Goal: Task Accomplishment & Management: Manage account settings

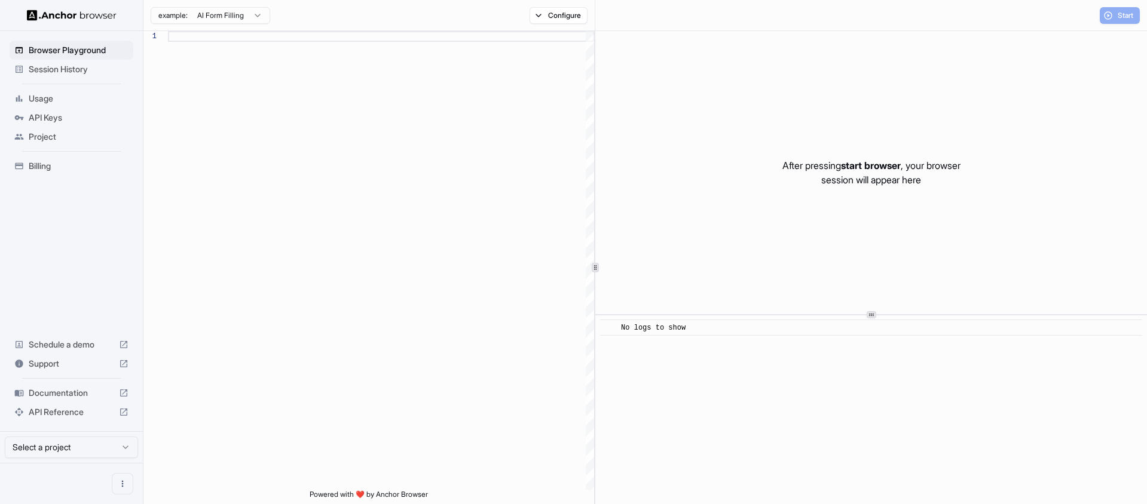
scroll to position [86, 0]
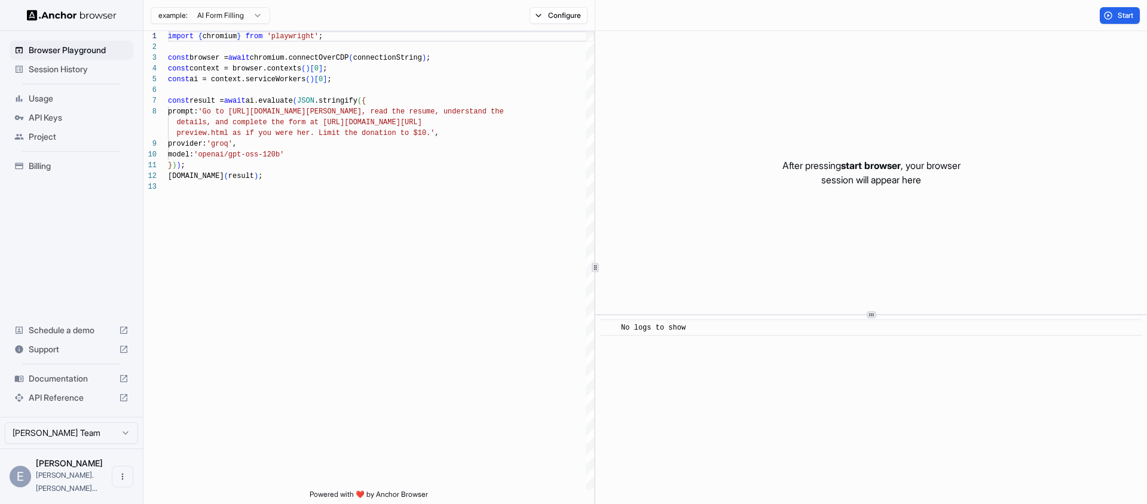
click at [58, 74] on span "Session History" at bounding box center [79, 69] width 100 height 12
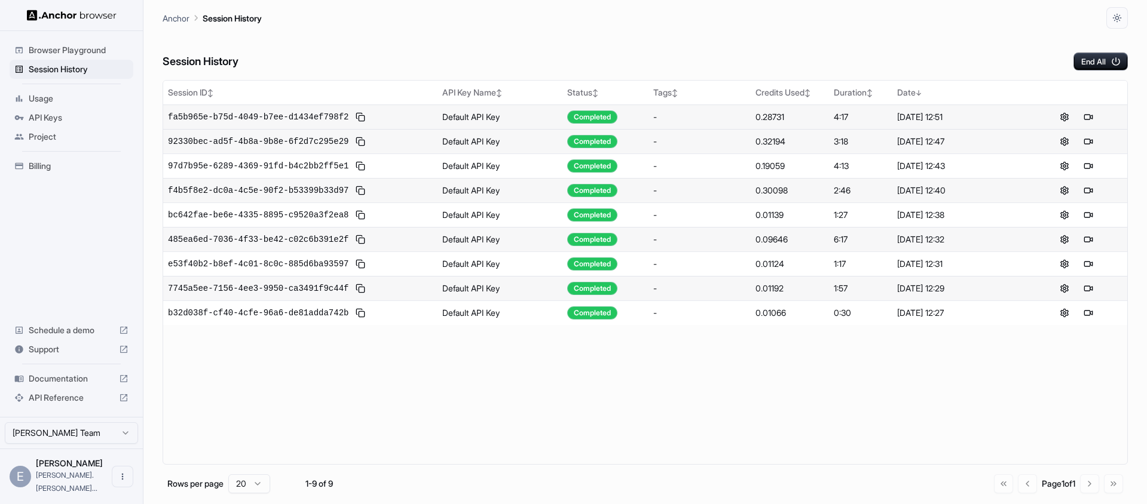
click at [488, 117] on td "Default API Key" at bounding box center [501, 117] width 126 height 25
click at [316, 107] on td "fa5b965e-b75d-4049-b7ee-d1434ef798f2" at bounding box center [300, 117] width 274 height 25
click at [273, 115] on span "fa5b965e-b75d-4049-b7ee-d1434ef798f2" at bounding box center [258, 117] width 181 height 12
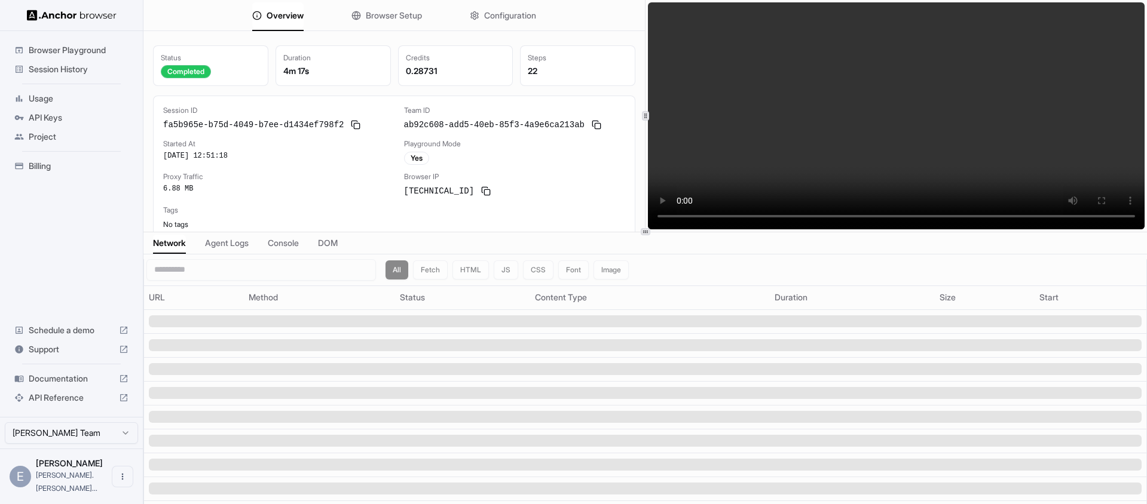
click at [216, 244] on span "Agent Logs" at bounding box center [227, 243] width 44 height 12
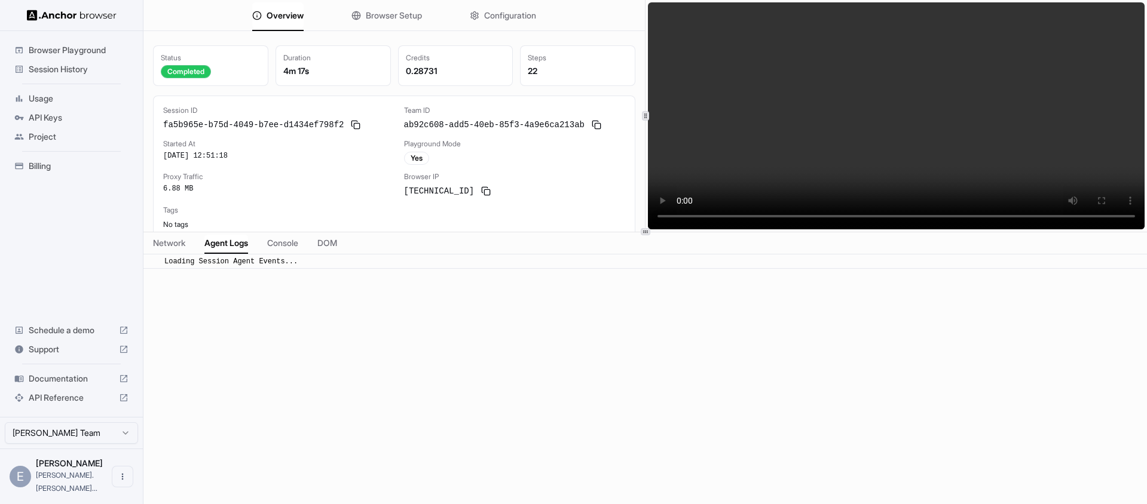
click at [401, 11] on span "Browser Setup" at bounding box center [394, 16] width 56 height 12
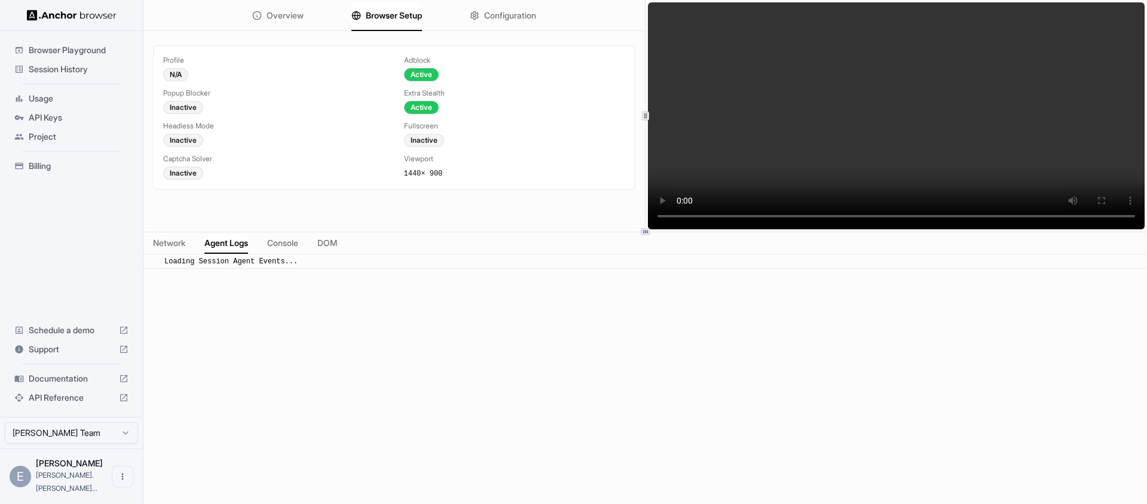
click at [529, 24] on button "Configuration" at bounding box center [503, 15] width 66 height 26
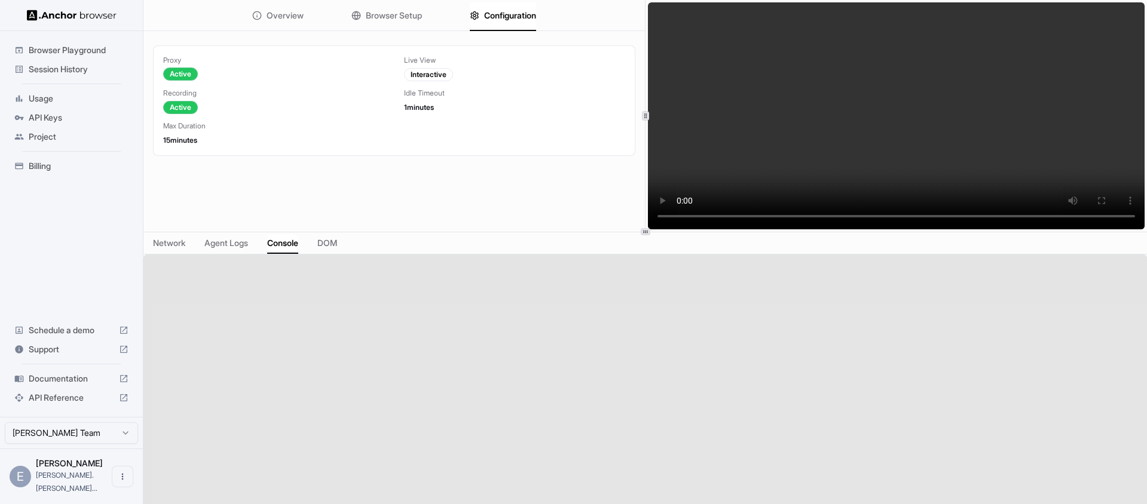
click at [277, 241] on span "Console" at bounding box center [282, 243] width 31 height 12
click at [337, 243] on span "DOM" at bounding box center [327, 243] width 20 height 12
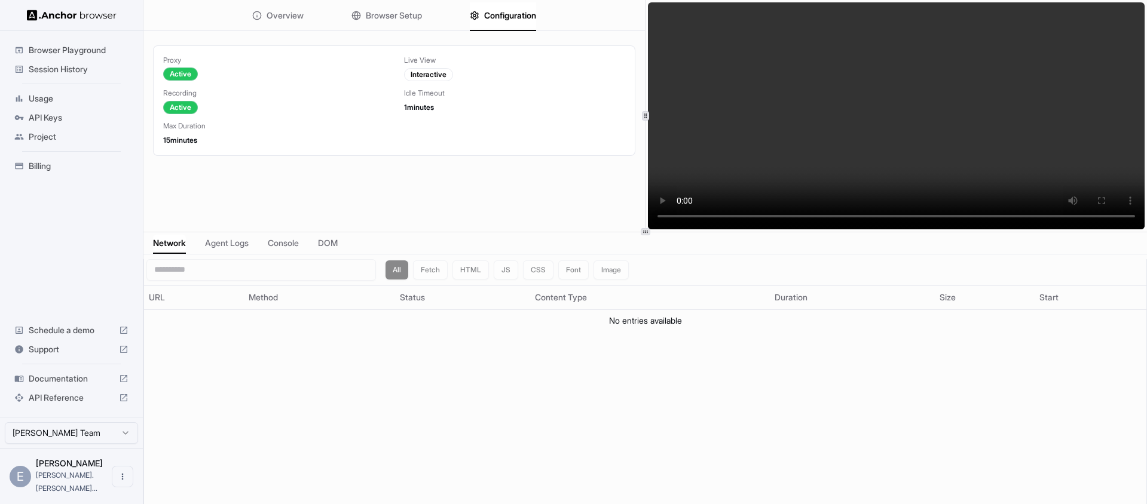
click at [162, 240] on span "Network" at bounding box center [169, 243] width 33 height 12
click at [475, 277] on div "All Fetch HTML JS CSS Font Image" at bounding box center [507, 270] width 243 height 19
click at [474, 274] on div "All Fetch HTML JS CSS Font Image" at bounding box center [507, 270] width 243 height 19
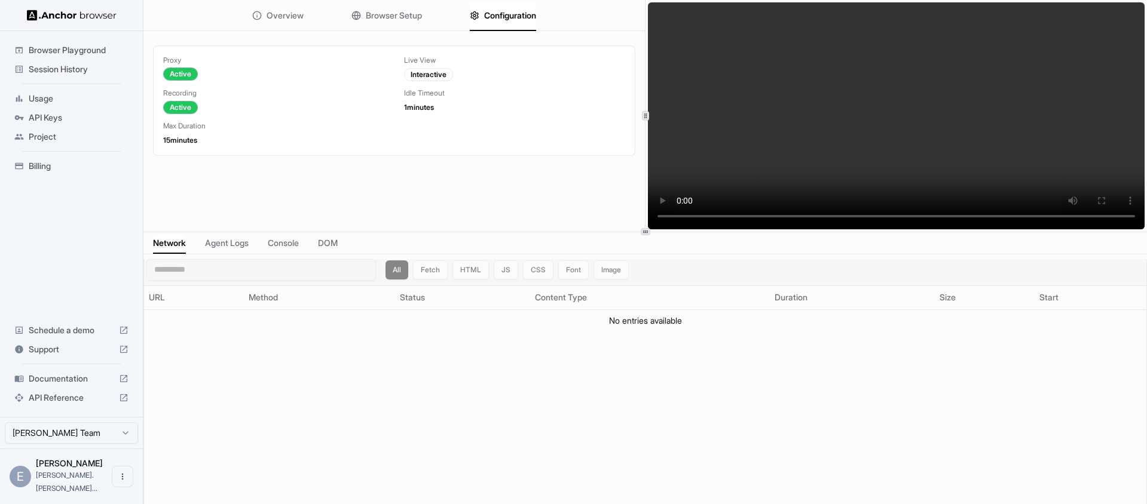
click at [424, 273] on div "All Fetch HTML JS CSS Font Image" at bounding box center [507, 270] width 243 height 19
click at [30, 47] on span "Browser Playground" at bounding box center [79, 50] width 100 height 12
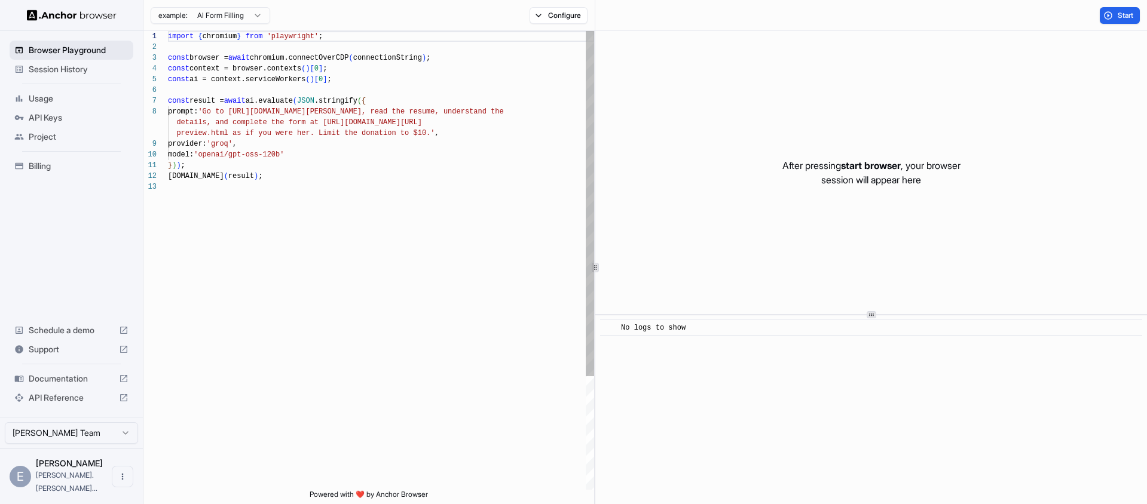
scroll to position [86, 0]
click at [262, 15] on html "Browser Playground Session History Usage API Keys Project Billing Schedule a de…" at bounding box center [573, 252] width 1147 height 504
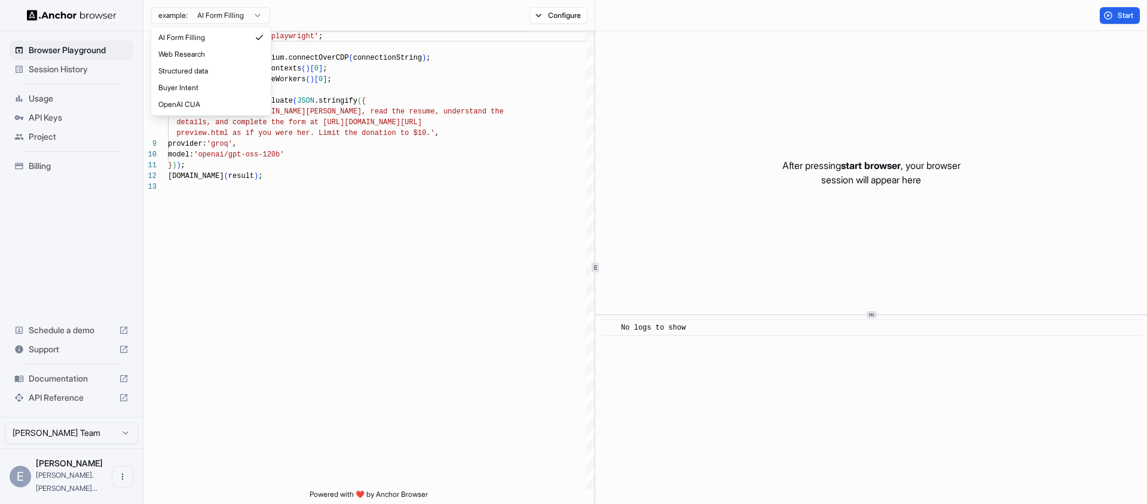
scroll to position [108, 0]
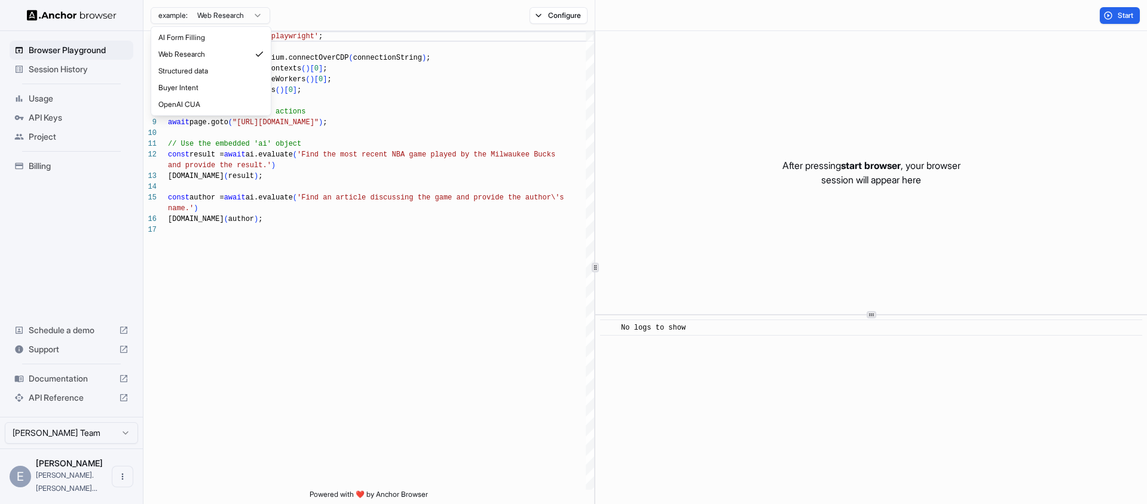
click at [240, 10] on html "Browser Playground Session History Usage API Keys Project Billing Schedule a de…" at bounding box center [573, 252] width 1147 height 504
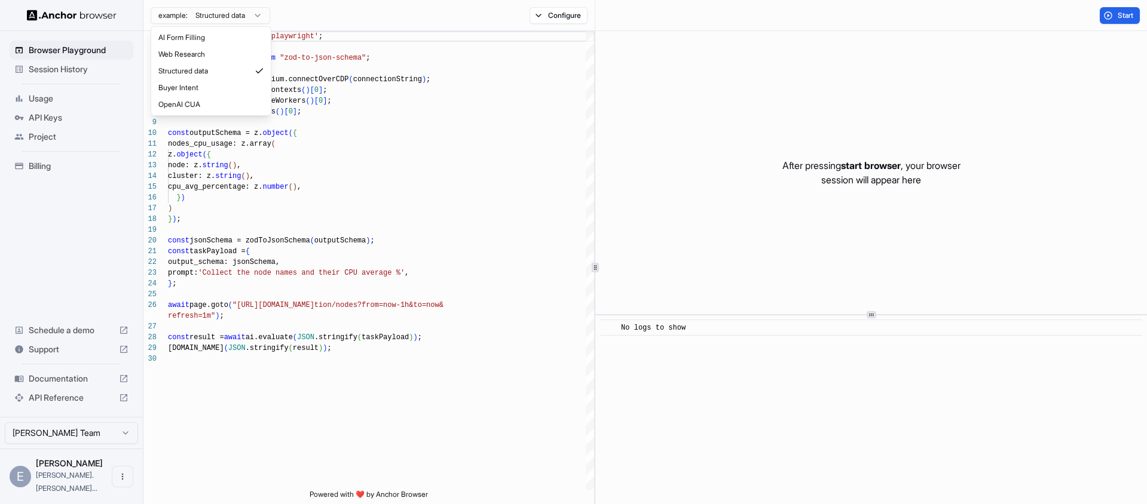
click at [249, 17] on html "Browser Playground Session History Usage API Keys Project Billing Schedule a de…" at bounding box center [573, 252] width 1147 height 504
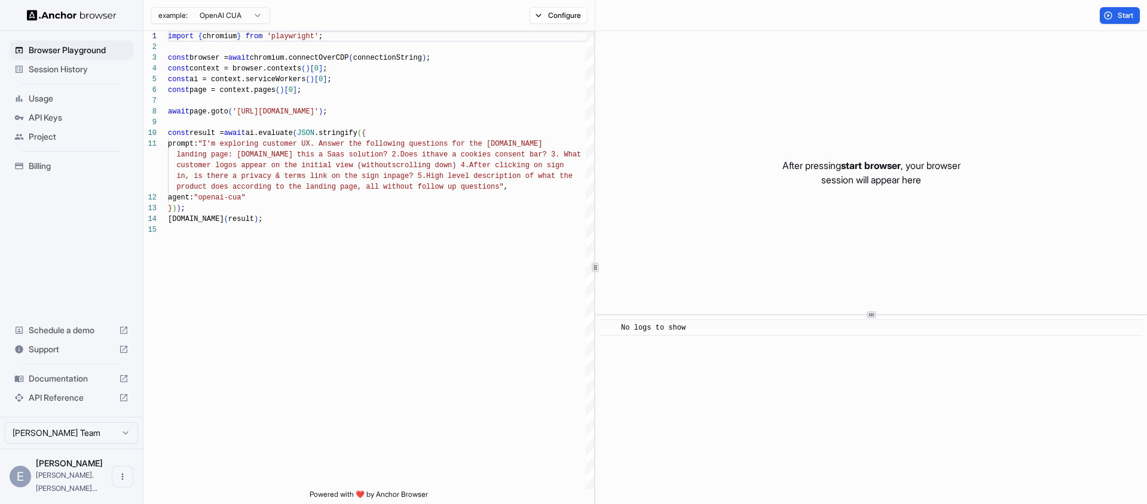
click at [233, 16] on html "Browser Playground Session History Usage API Keys Project Billing Schedule a de…" at bounding box center [573, 252] width 1147 height 504
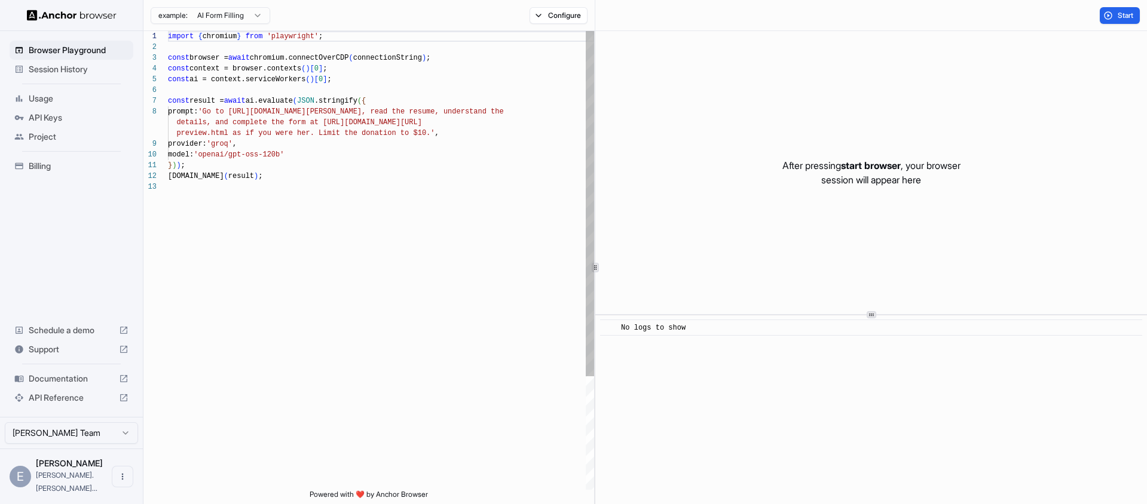
scroll to position [86, 0]
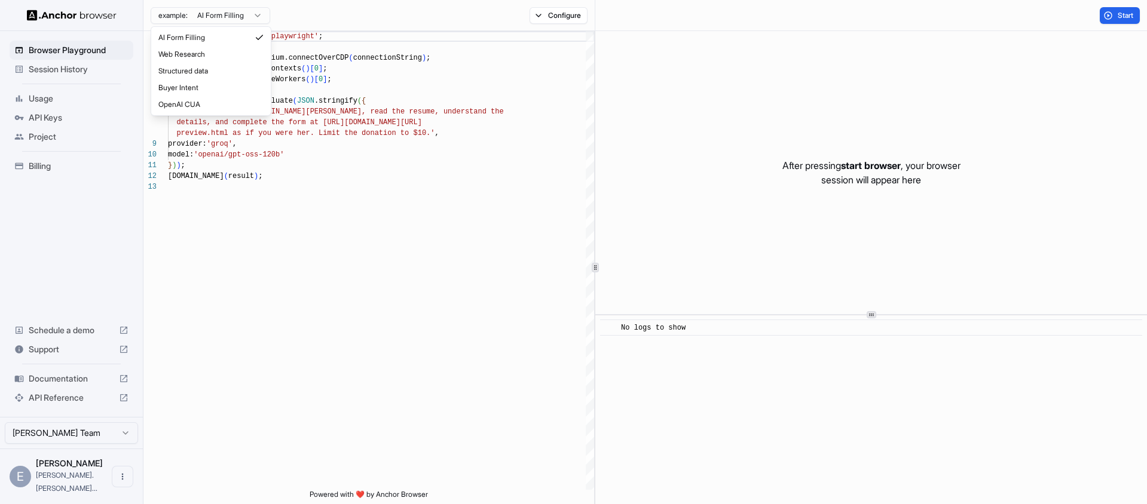
click at [224, 17] on html "Browser Playground Session History Usage API Keys Project Billing Schedule a de…" at bounding box center [573, 252] width 1147 height 504
type textarea "**********"
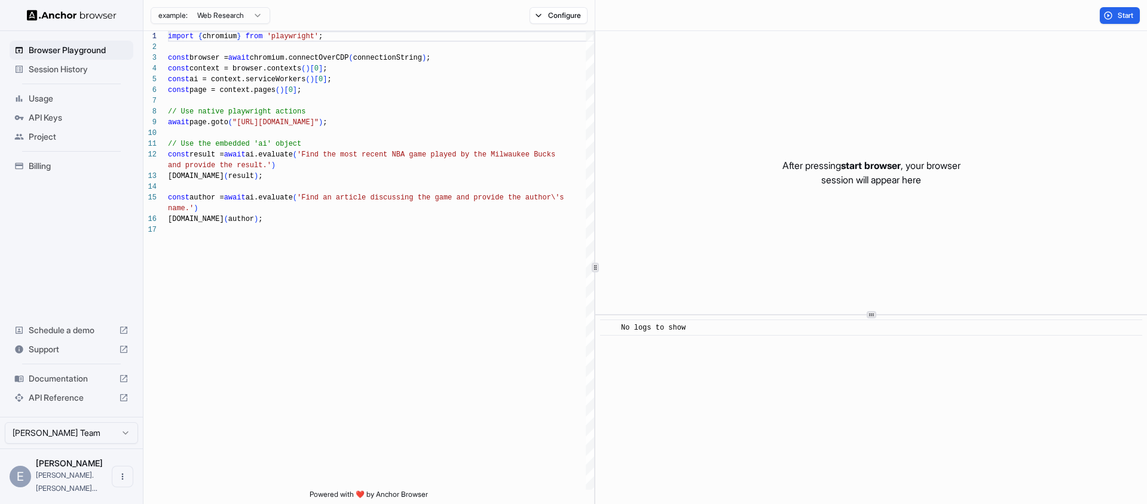
click at [84, 447] on html "Browser Playground Session History Usage API Keys Project Billing Schedule a de…" at bounding box center [573, 252] width 1147 height 504
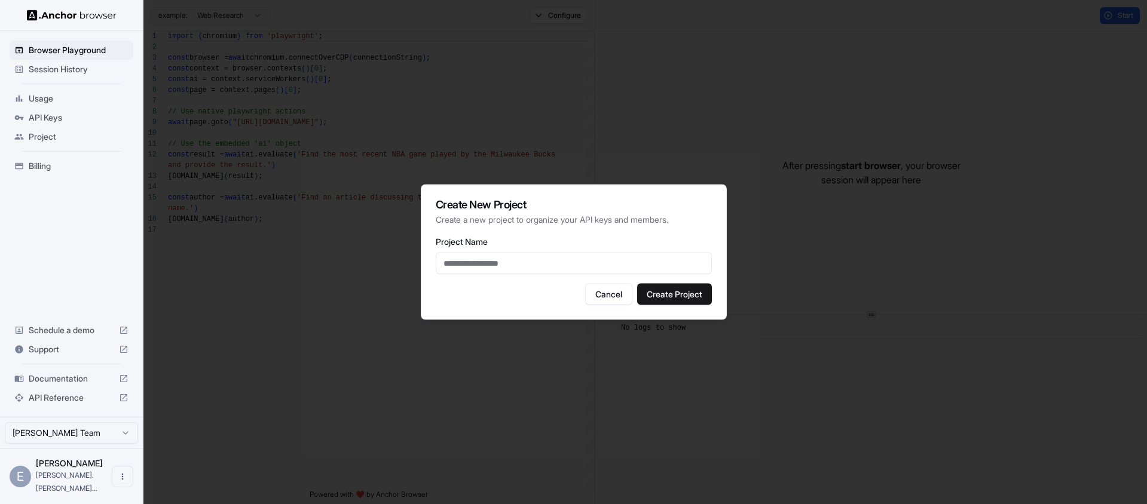
click at [504, 264] on input "Project Name" at bounding box center [574, 264] width 276 height 22
type input "**********"
click at [658, 292] on button "Create Project" at bounding box center [674, 295] width 75 height 22
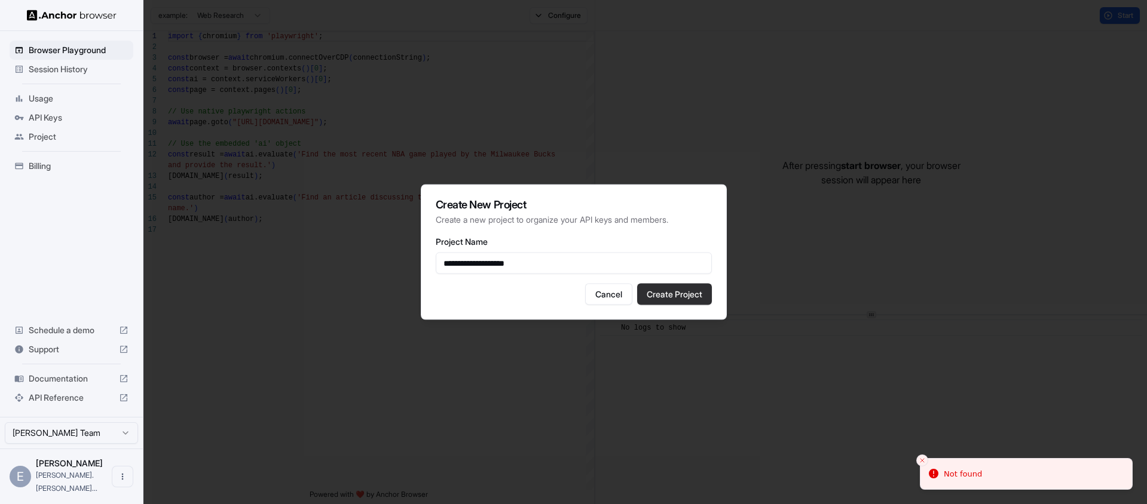
click at [672, 292] on button "Create Project" at bounding box center [674, 295] width 75 height 22
click at [608, 296] on button "Cancel" at bounding box center [608, 295] width 47 height 22
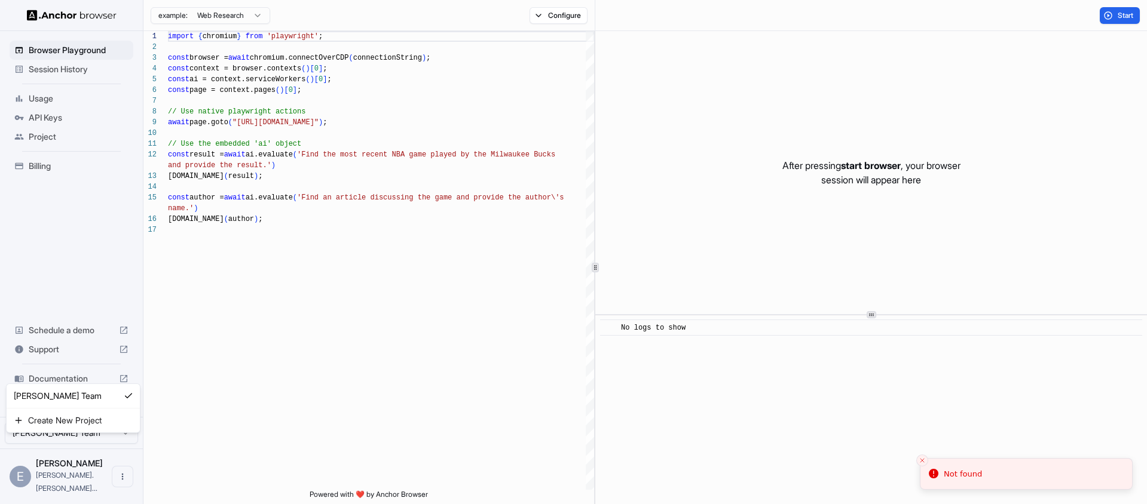
click at [117, 446] on html "Browser Playground Session History Usage API Keys Project Billing Schedule a de…" at bounding box center [573, 252] width 1147 height 504
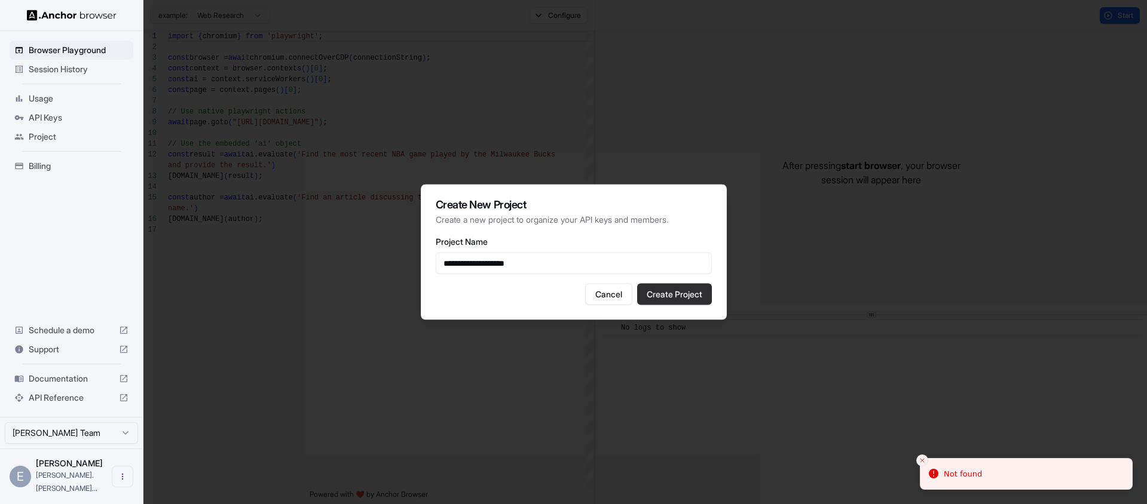
click at [654, 292] on button "Create Project" at bounding box center [674, 295] width 75 height 22
click at [923, 460] on div at bounding box center [573, 252] width 1147 height 504
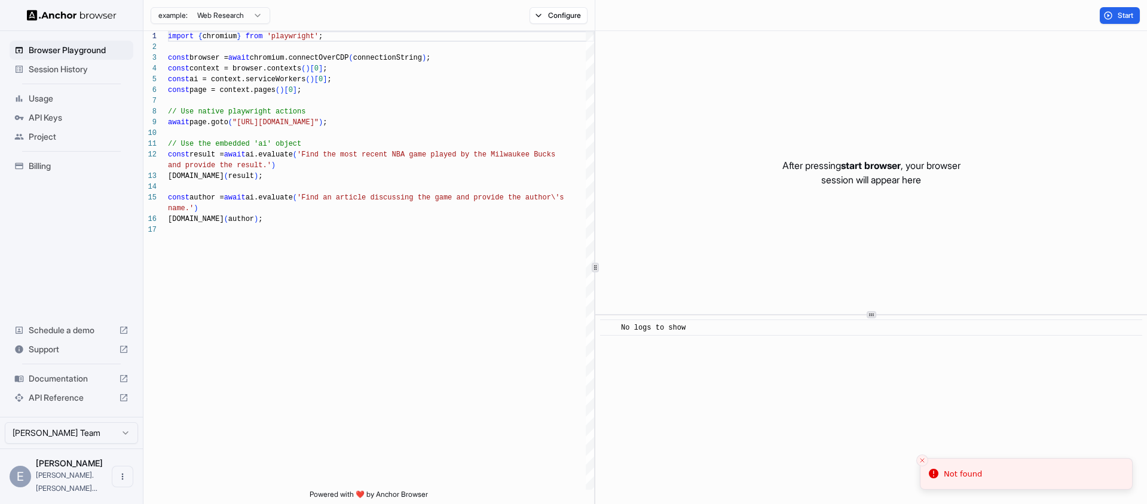
click at [54, 482] on div "Erika Tremblay erika.tremblay..." at bounding box center [71, 477] width 71 height 36
click at [115, 488] on button "Open menu" at bounding box center [123, 477] width 22 height 22
click at [62, 444] on div at bounding box center [573, 252] width 1147 height 504
click at [106, 447] on html "Browser Playground Session History Usage API Keys Project Billing Schedule a de…" at bounding box center [573, 252] width 1147 height 504
click at [42, 133] on span "Project" at bounding box center [79, 137] width 100 height 12
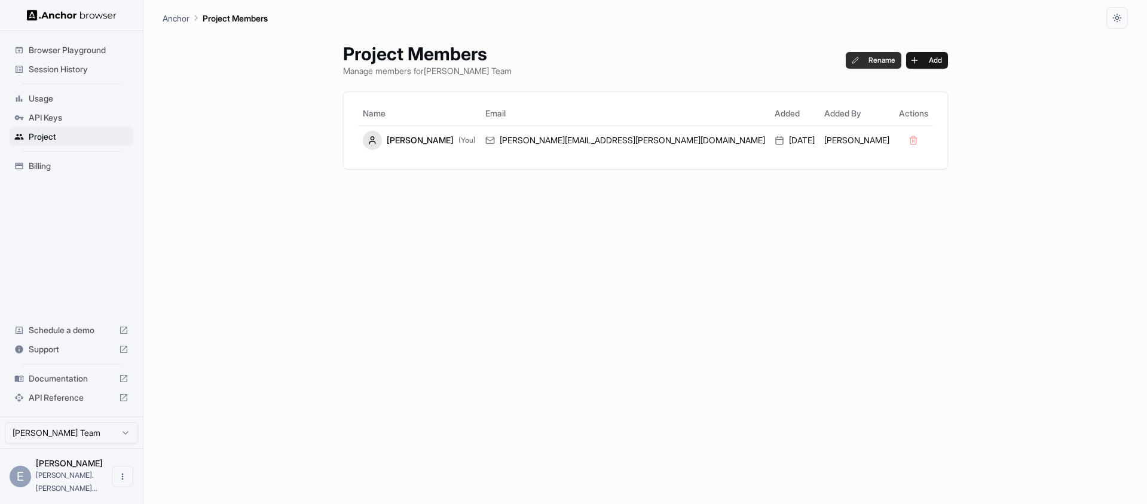
click at [846, 60] on button "Rename" at bounding box center [874, 60] width 56 height 17
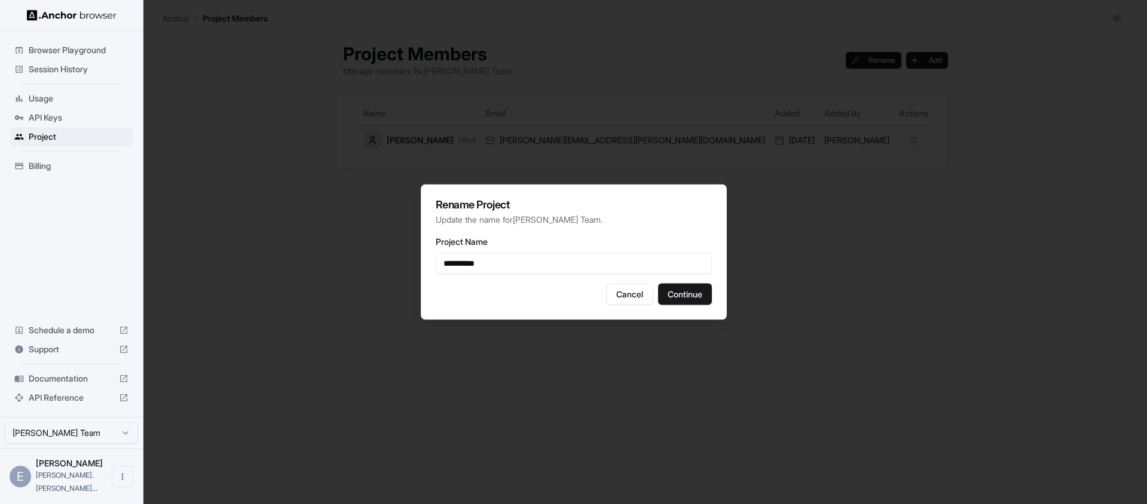
type input "**********"
click at [687, 289] on button "Continue" at bounding box center [685, 295] width 54 height 22
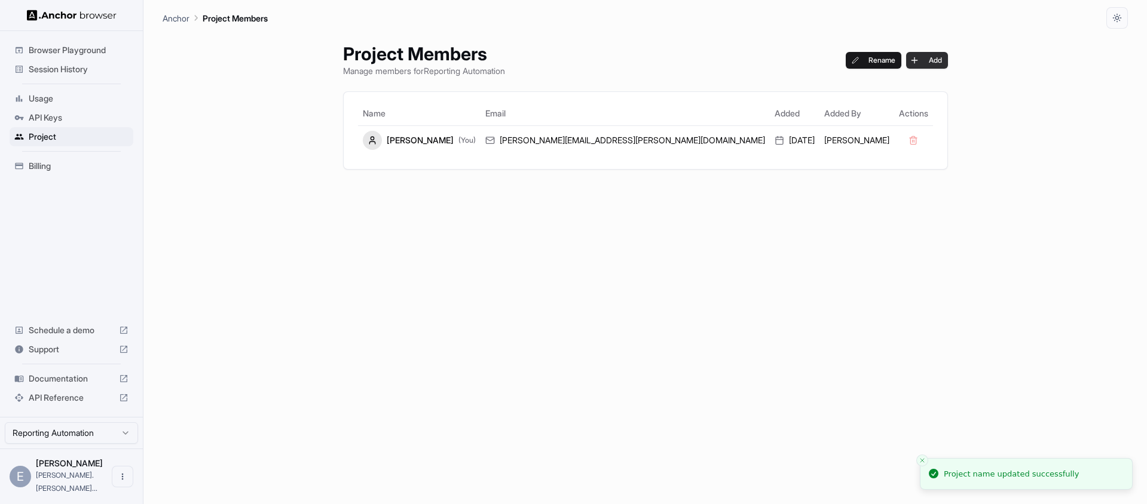
click at [906, 58] on button "Add" at bounding box center [927, 60] width 42 height 17
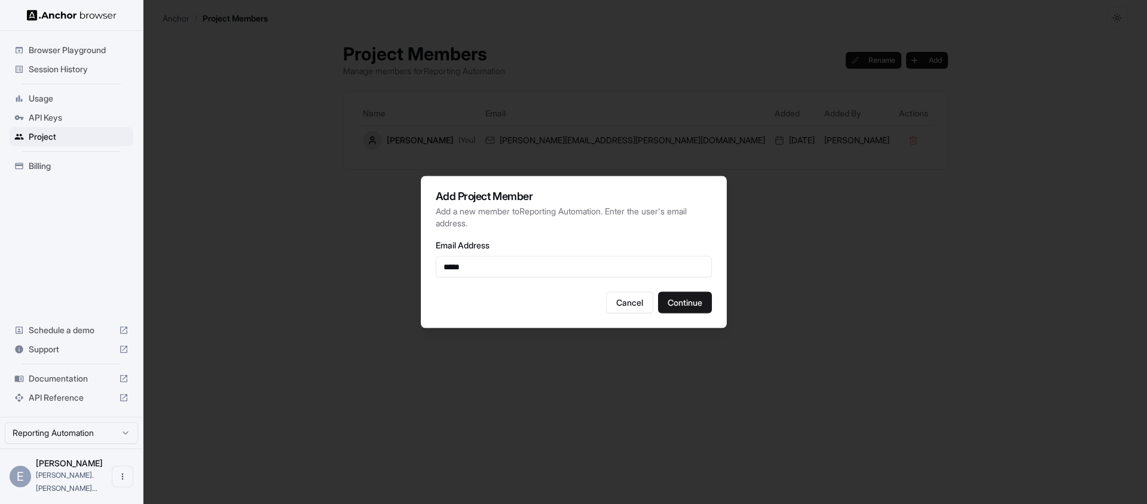
type input "**********"
click at [690, 304] on button "Continue" at bounding box center [685, 303] width 54 height 22
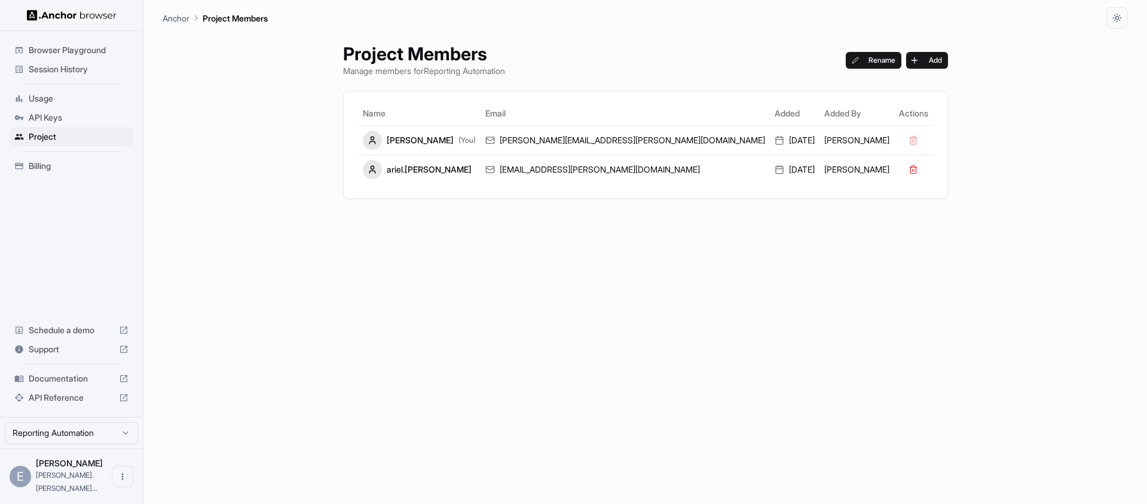
click at [59, 55] on span "Browser Playground" at bounding box center [79, 50] width 100 height 12
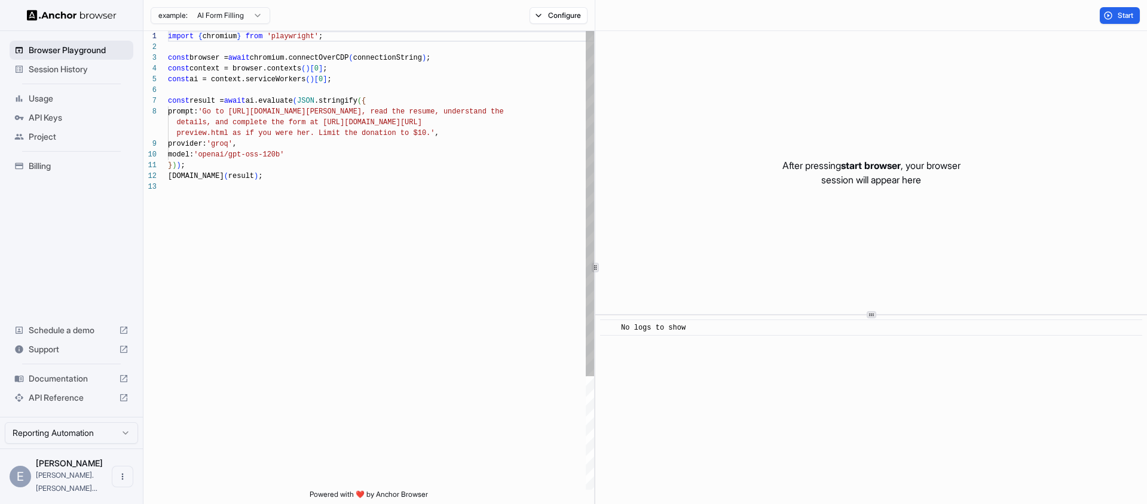
scroll to position [86, 0]
click at [47, 134] on span "Project" at bounding box center [79, 137] width 100 height 12
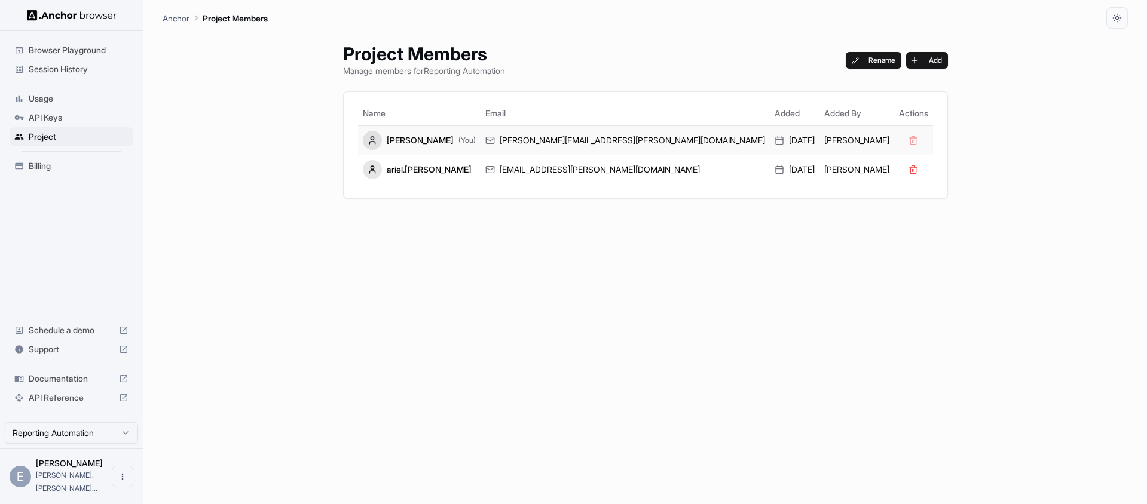
click at [586, 137] on div "erika.tremblay@lawline.com" at bounding box center [625, 140] width 280 height 12
click at [776, 140] on rect at bounding box center [779, 140] width 7 height 7
click at [44, 122] on span "API Keys" at bounding box center [79, 118] width 100 height 12
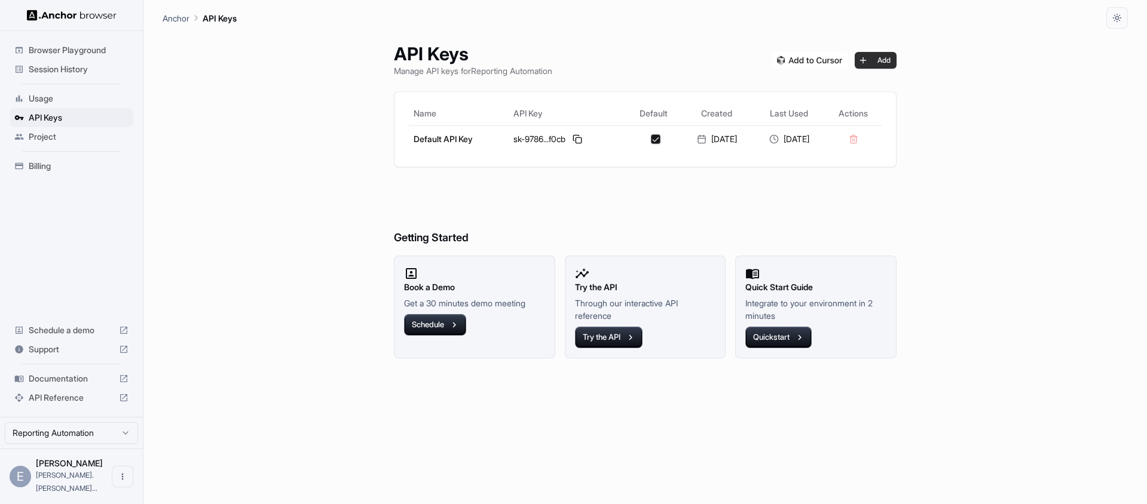
click at [879, 63] on button "Add" at bounding box center [876, 60] width 42 height 17
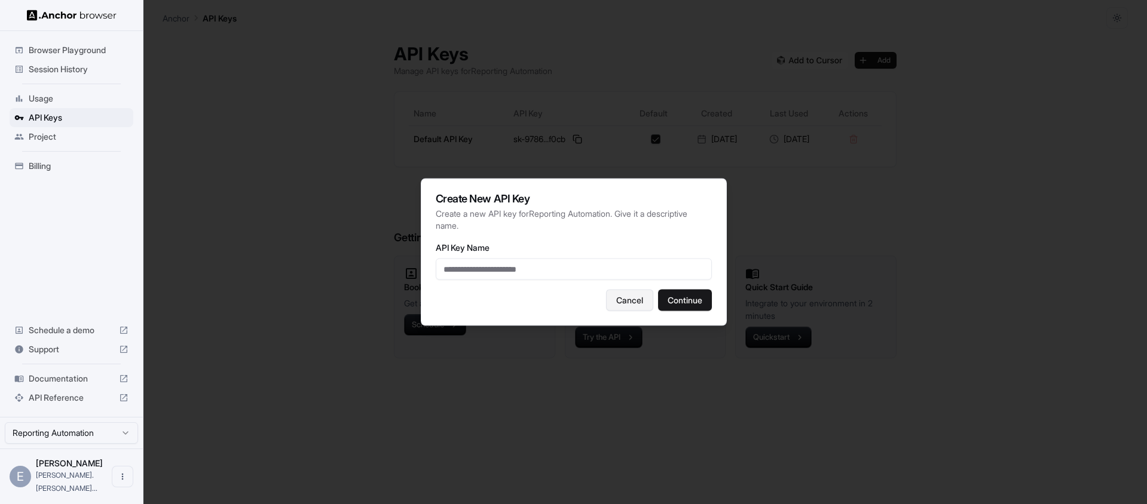
click at [614, 298] on button "Cancel" at bounding box center [629, 301] width 47 height 22
